Goal: Use online tool/utility: Use online tool/utility

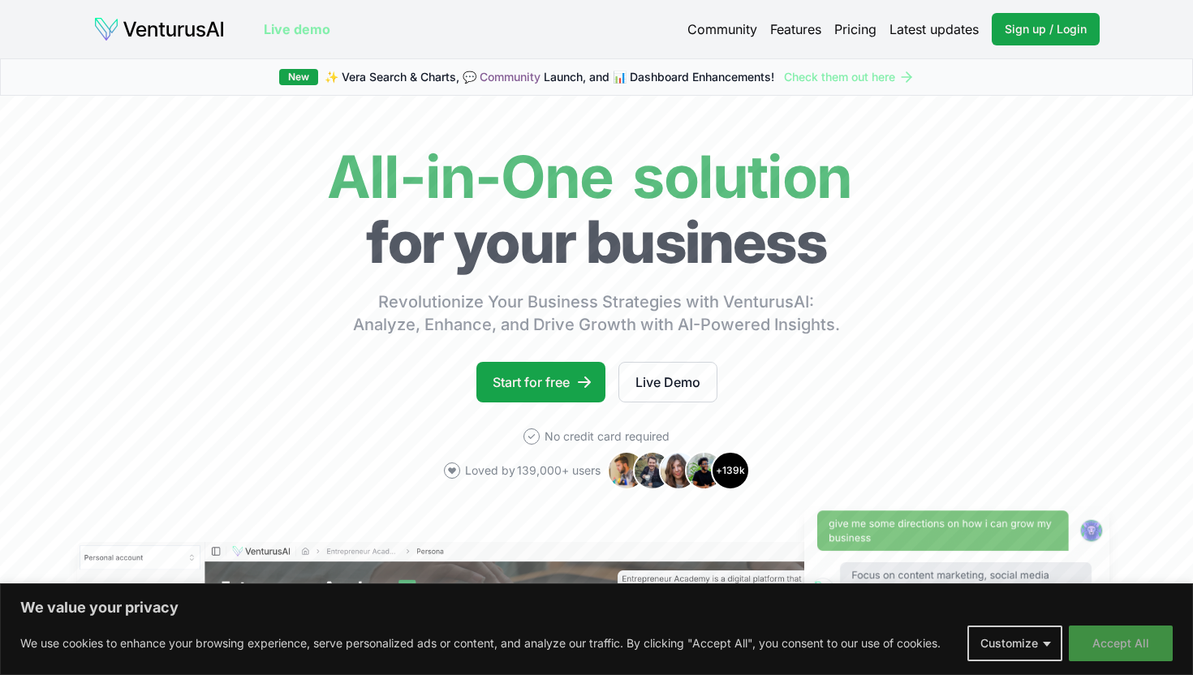
click at [1116, 645] on button "Accept All" at bounding box center [1121, 644] width 104 height 36
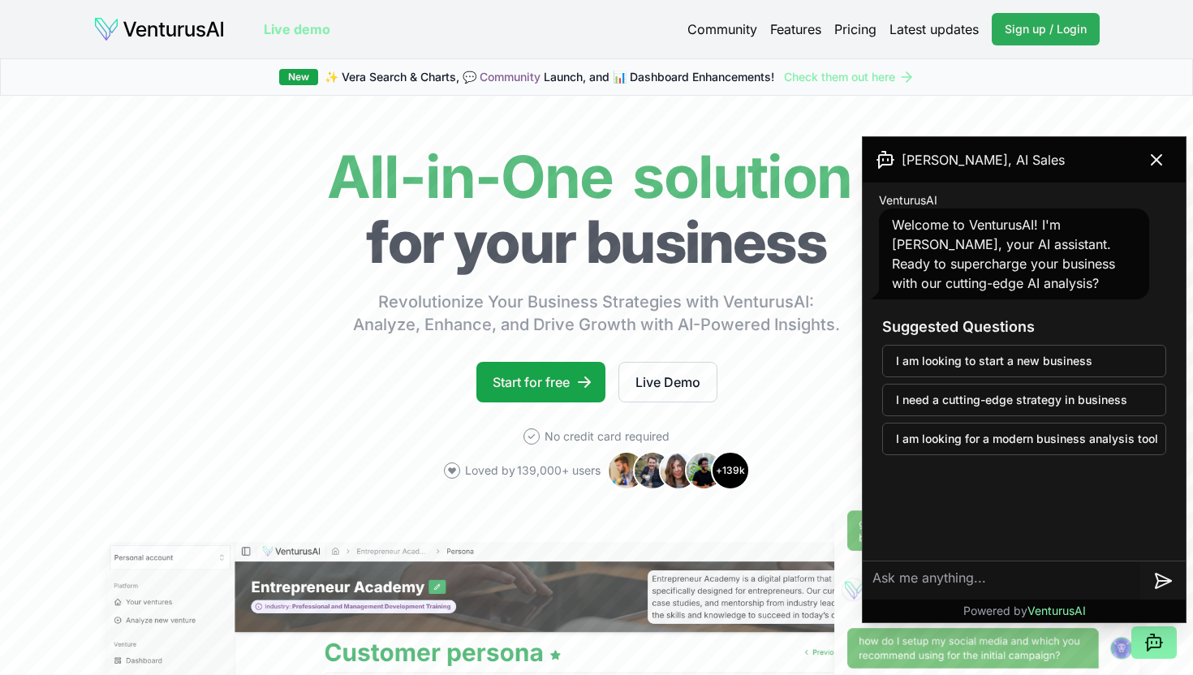
click at [1063, 32] on span "Sign up / Login" at bounding box center [1046, 29] width 82 height 16
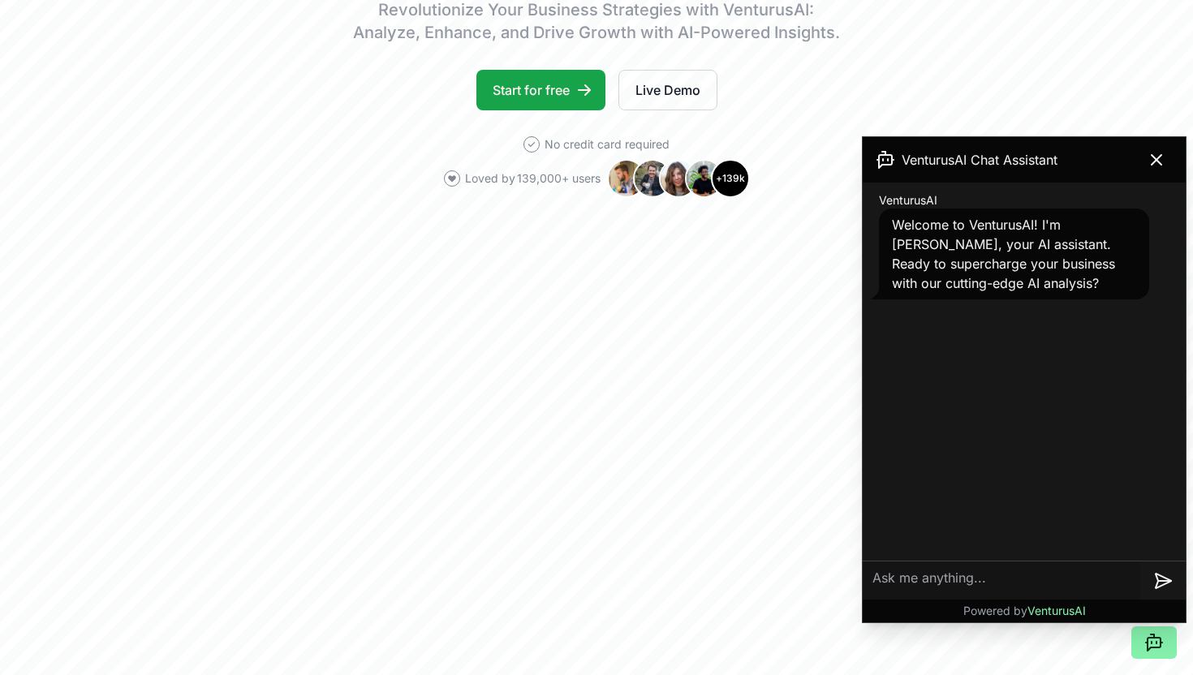
scroll to position [287, 0]
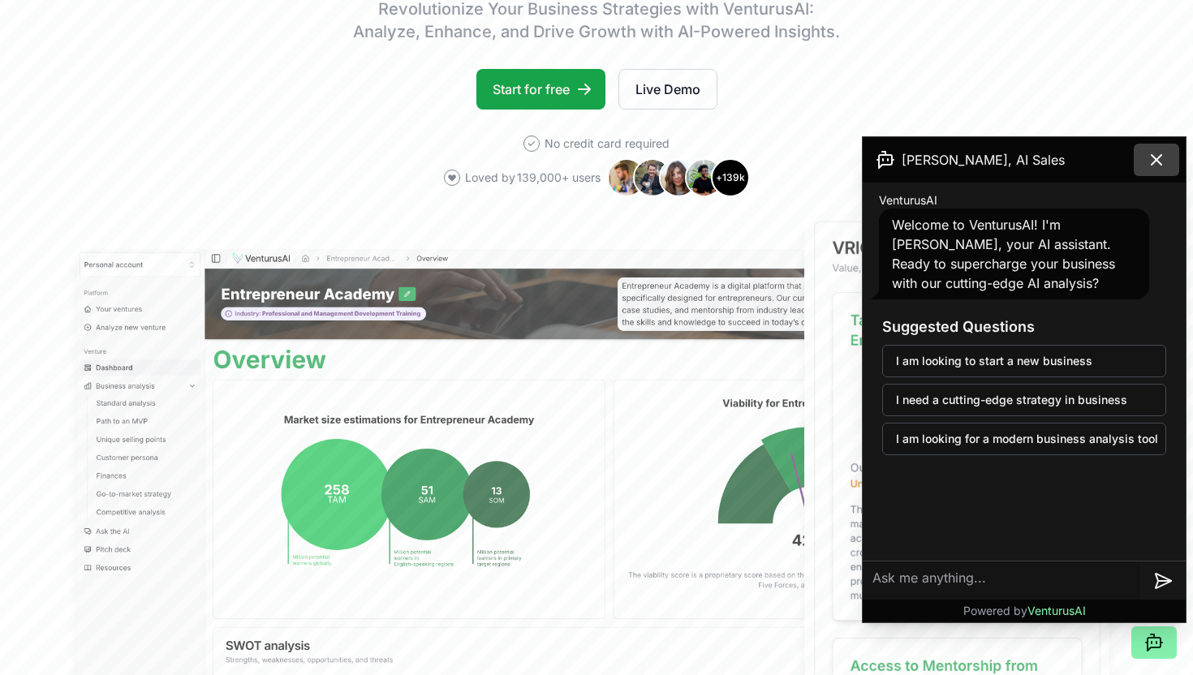
click at [1160, 159] on icon at bounding box center [1156, 159] width 19 height 19
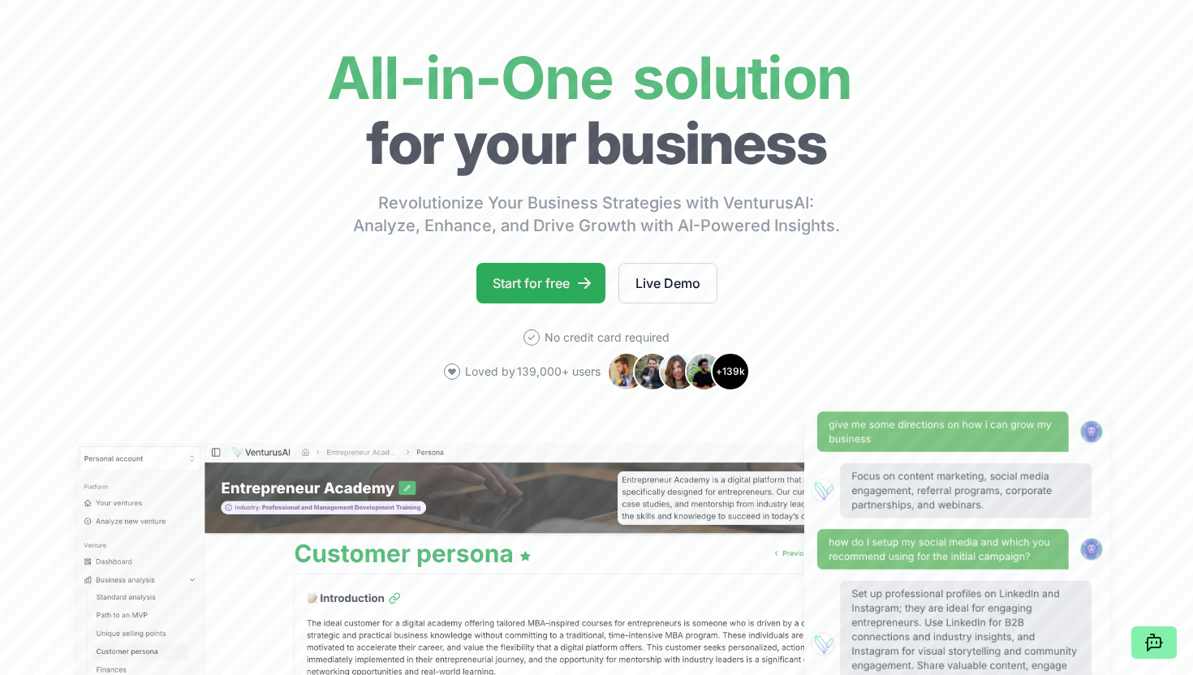
scroll to position [71, 0]
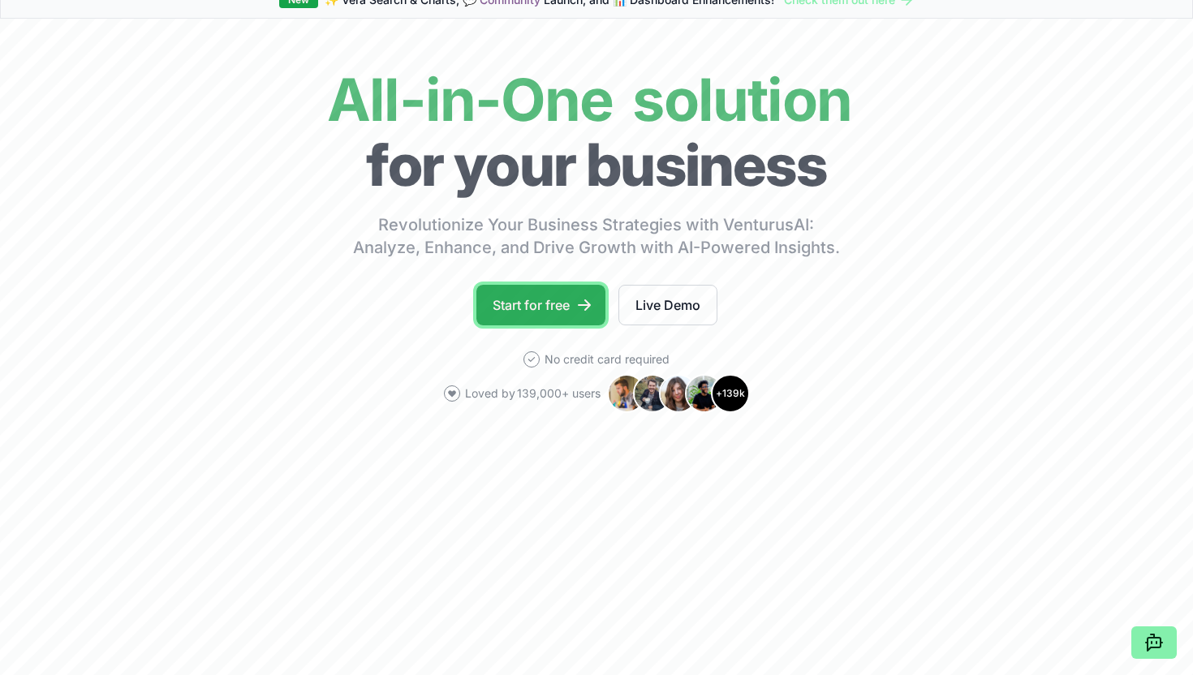
click at [520, 314] on link "Start for free" at bounding box center [540, 305] width 129 height 41
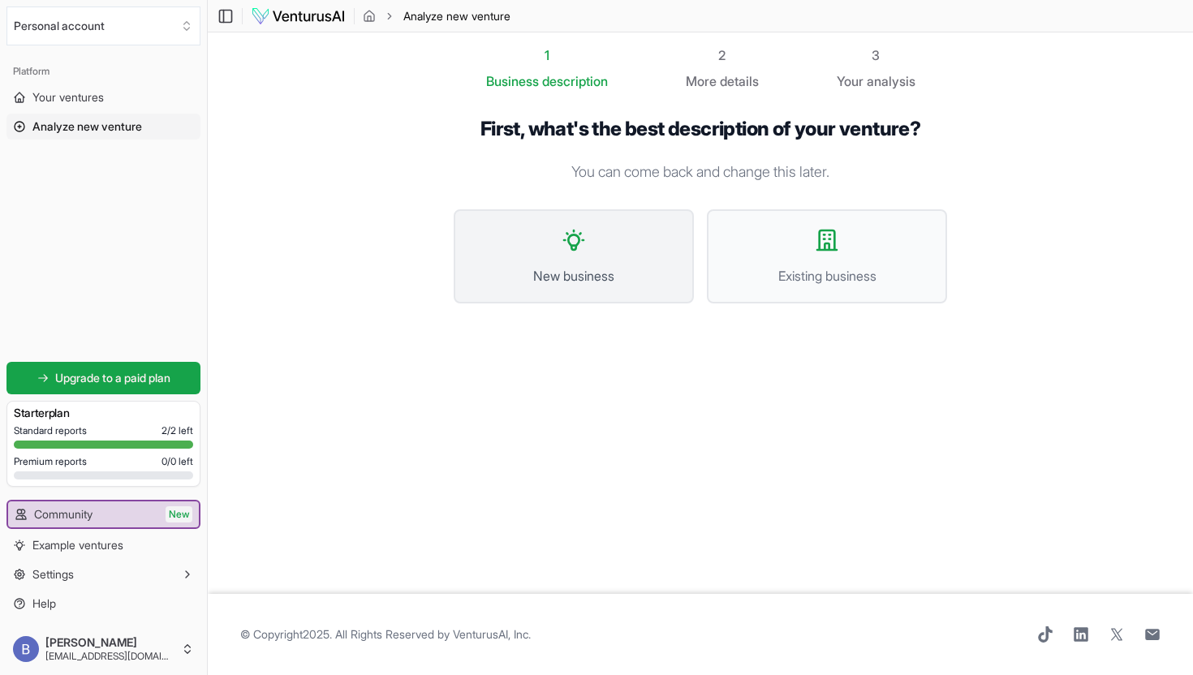
click at [621, 260] on button "New business" at bounding box center [574, 256] width 240 height 94
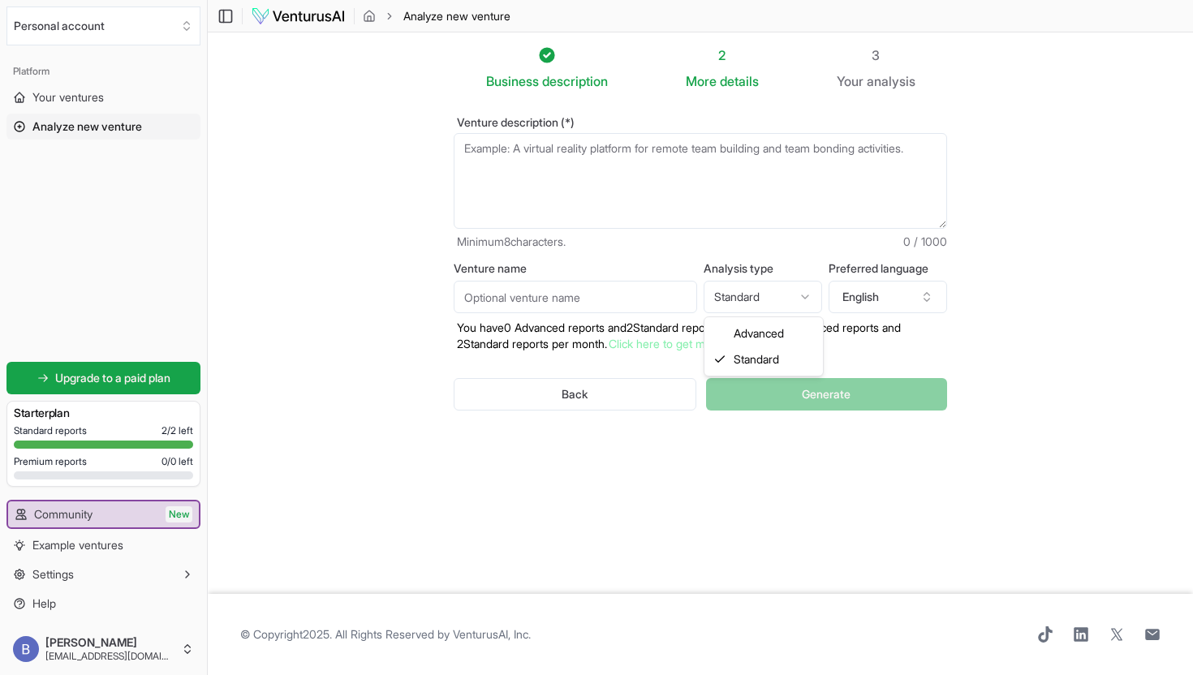
click at [766, 303] on html "We value your privacy We use cookies to enhance your browsing experience, serve…" at bounding box center [596, 337] width 1193 height 675
click at [1000, 269] on html "We value your privacy We use cookies to enhance your browsing experience, serve…" at bounding box center [596, 337] width 1193 height 675
click at [923, 292] on icon "button" at bounding box center [927, 297] width 13 height 13
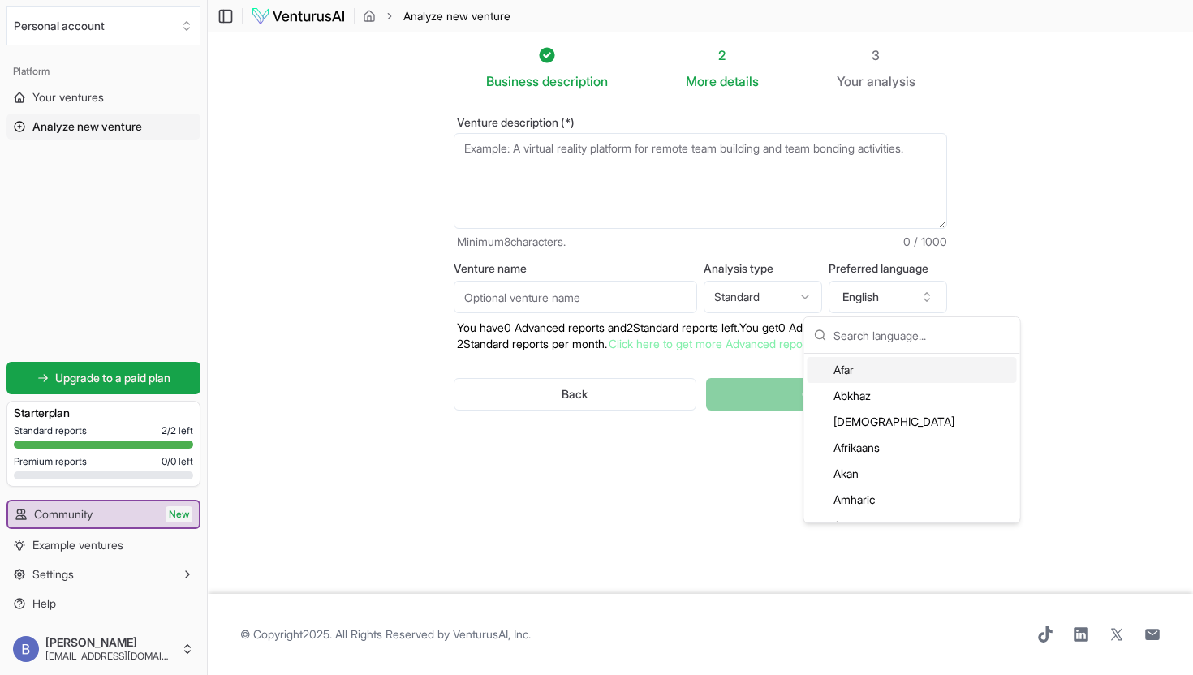
click at [923, 344] on input "text" at bounding box center [922, 335] width 177 height 36
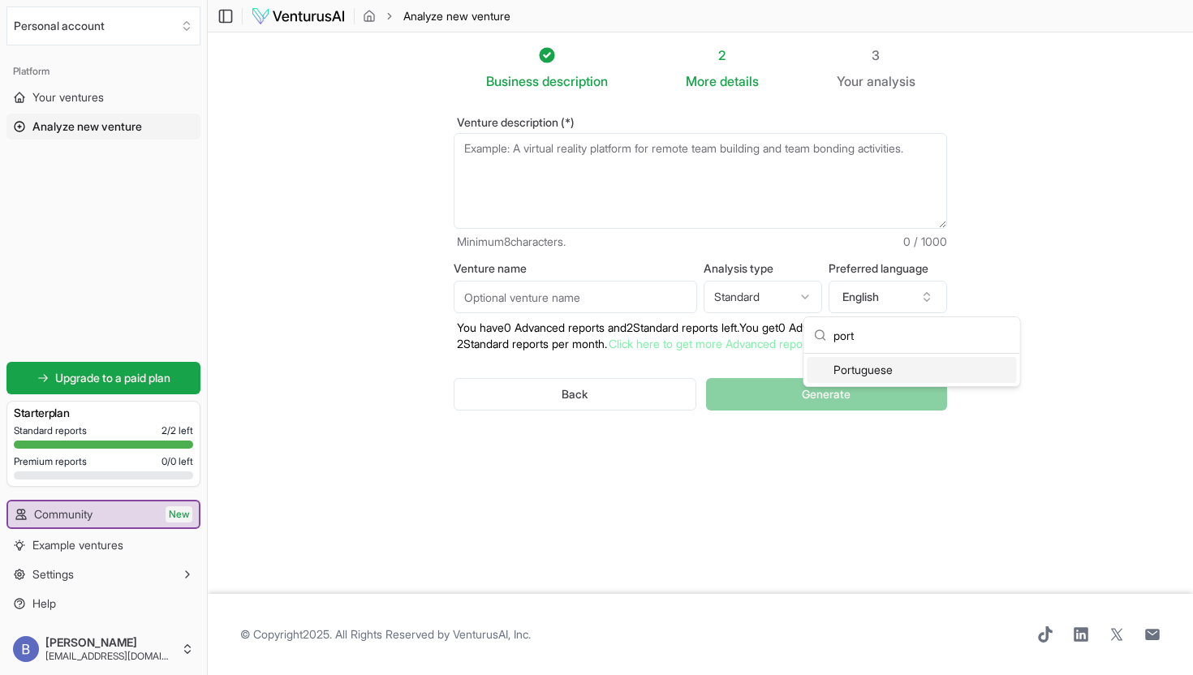
type input "port"
click at [907, 373] on div "Portuguese" at bounding box center [912, 370] width 209 height 26
click at [667, 297] on input "Venture name" at bounding box center [576, 297] width 244 height 32
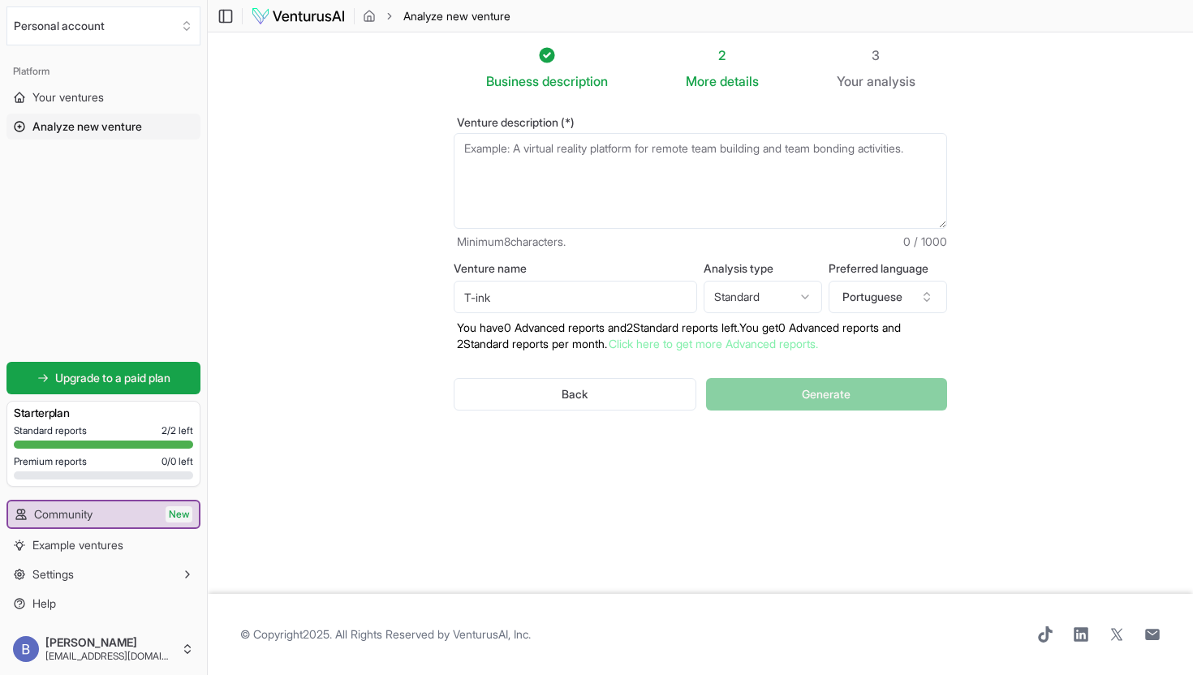
type input "T-ink"
click at [714, 161] on textarea "Venture description (*)" at bounding box center [701, 181] width 494 height 96
click at [709, 209] on textarea "Venture description (*)" at bounding box center [701, 181] width 494 height 96
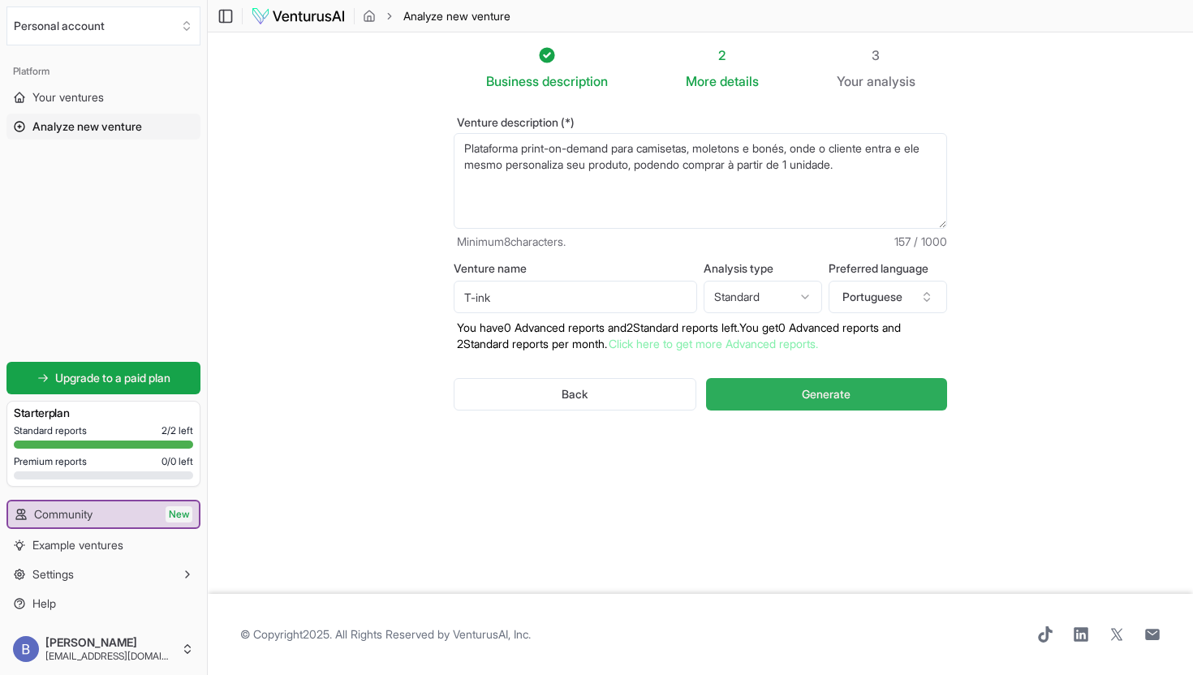
type textarea "Plataforma print-on-demand para camisetas, moletons e bonés, onde o cliente ent…"
click at [746, 399] on button "Generate" at bounding box center [826, 394] width 241 height 32
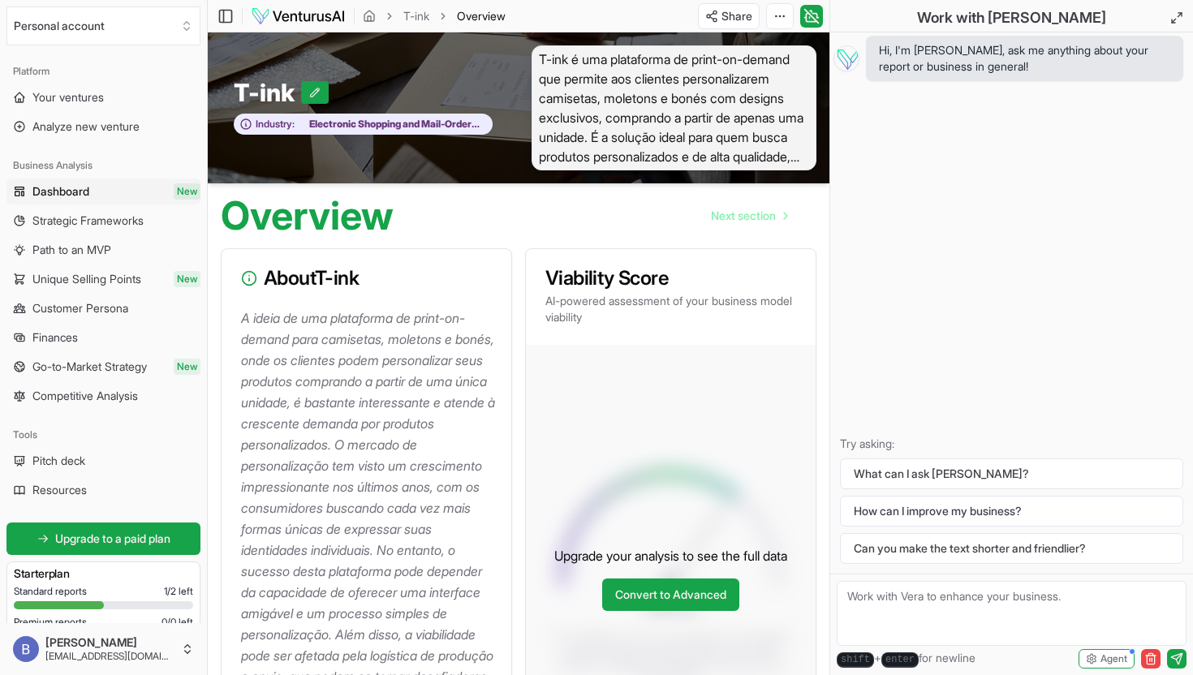
click at [612, 148] on span "T-ink é uma plataforma de print-on-demand que permite aos clientes personalizar…" at bounding box center [674, 107] width 285 height 125
